Goal: Check status: Check status

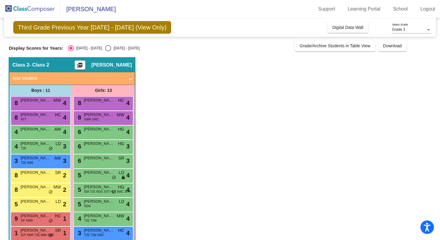
scroll to position [54, 0]
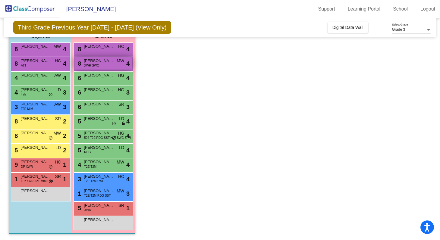
click at [101, 64] on div "8 Lennon Sands XWR SWC MW lock do_not_disturb_alt 4" at bounding box center [103, 63] width 58 height 12
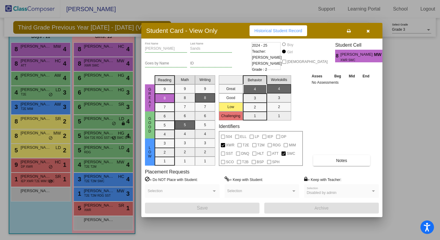
scroll to position [0, 0]
click at [288, 32] on span "Historical Student Record" at bounding box center [279, 30] width 48 height 5
click at [369, 28] on button "button" at bounding box center [368, 30] width 19 height 11
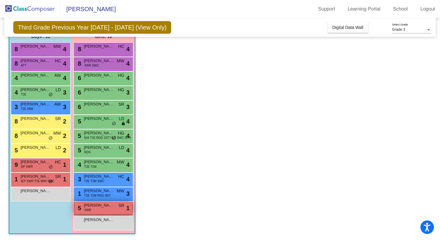
click at [90, 214] on div "5 [PERSON_NAME] XWR SR lock do_not_disturb_alt 1" at bounding box center [103, 208] width 58 height 12
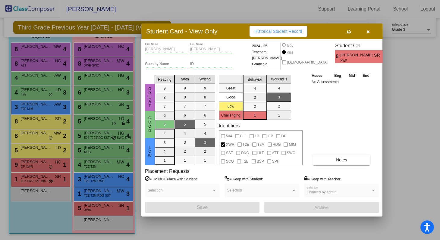
click at [293, 34] on button "Historical Student Record" at bounding box center [279, 31] width 58 height 11
click at [372, 30] on button "button" at bounding box center [368, 31] width 19 height 11
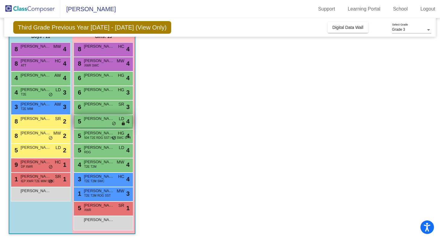
click at [96, 123] on div "5 [PERSON_NAME] lock do_not_disturb_alt 4" at bounding box center [103, 121] width 58 height 12
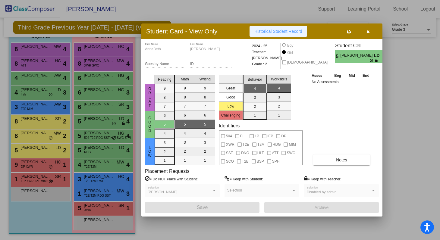
click at [279, 31] on span "Historical Student Record" at bounding box center [279, 31] width 48 height 5
click at [367, 31] on icon "button" at bounding box center [368, 32] width 3 height 4
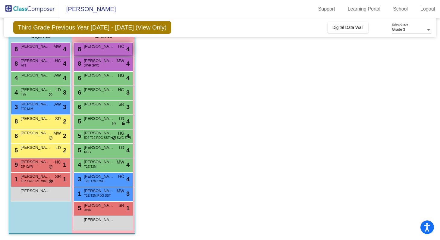
click at [105, 50] on div "8 [PERSON_NAME] HC lock do_not_disturb_alt 4" at bounding box center [103, 49] width 58 height 12
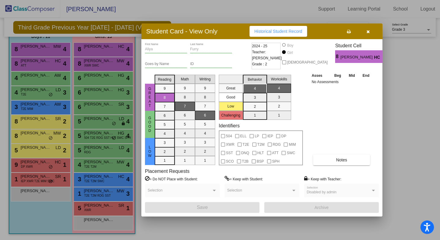
click at [294, 30] on span "Historical Student Record" at bounding box center [279, 31] width 48 height 5
click at [368, 29] on span "button" at bounding box center [368, 31] width 3 height 5
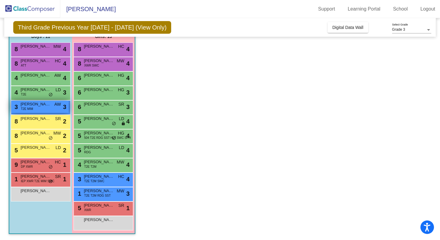
click at [44, 111] on div "3 [PERSON_NAME] T2E MIM AW lock do_not_disturb_alt 3" at bounding box center [40, 107] width 58 height 12
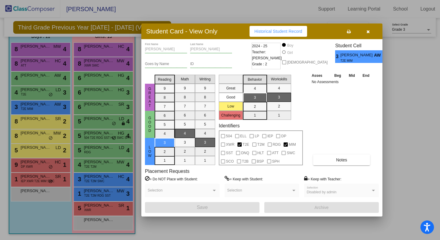
click at [279, 32] on span "Historical Student Record" at bounding box center [279, 31] width 48 height 5
click at [367, 27] on button "button" at bounding box center [368, 31] width 19 height 11
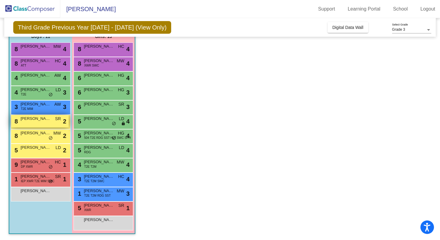
click at [39, 121] on span "[PERSON_NAME]" at bounding box center [36, 119] width 30 height 6
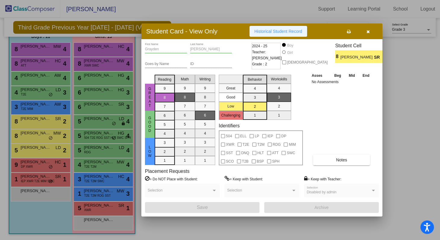
click at [291, 27] on button "Historical Student Record" at bounding box center [279, 31] width 58 height 11
click at [364, 33] on button "button" at bounding box center [368, 31] width 19 height 11
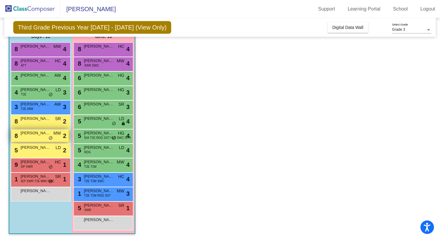
click at [34, 139] on div "8 [PERSON_NAME] [PERSON_NAME] lock do_not_disturb_alt 2" at bounding box center [40, 136] width 58 height 12
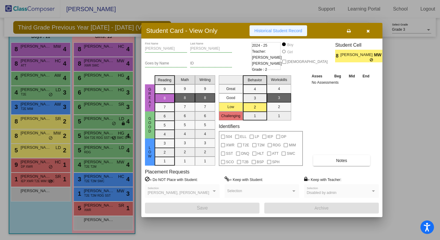
click at [297, 30] on span "Historical Student Record" at bounding box center [279, 30] width 48 height 5
click at [368, 32] on icon "button" at bounding box center [368, 31] width 3 height 4
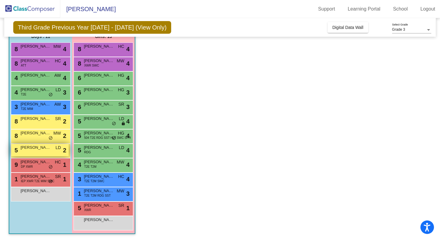
click at [38, 151] on span "[PERSON_NAME]" at bounding box center [36, 148] width 30 height 6
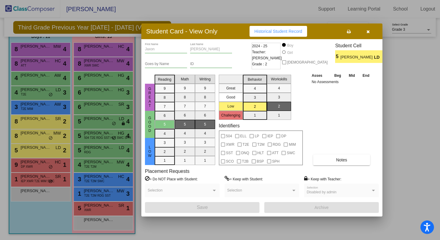
click at [281, 31] on span "Historical Student Record" at bounding box center [279, 31] width 48 height 5
